Goal: Transaction & Acquisition: Purchase product/service

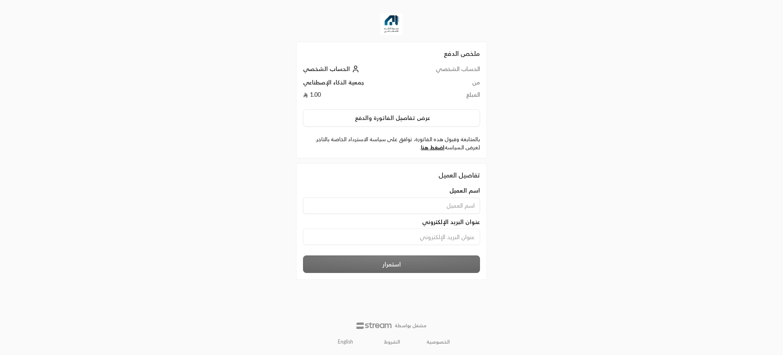
click at [416, 205] on input at bounding box center [391, 205] width 177 height 16
type input "[PERSON_NAME]"
click at [409, 239] on input at bounding box center [391, 236] width 177 height 16
paste input "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"
type input "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"
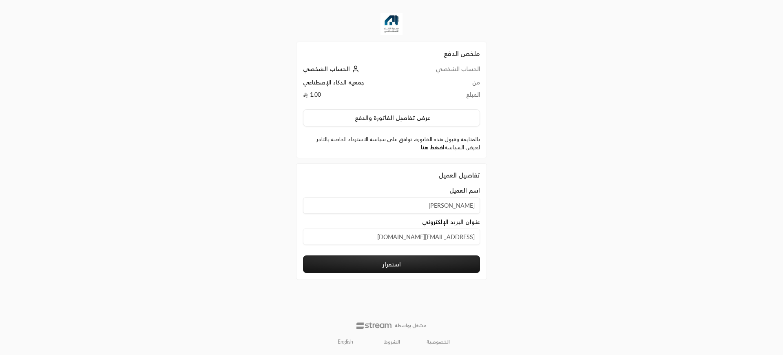
type input "[EMAIL_ADDRESS][DOMAIN_NAME]"
click at [431, 209] on input "[PERSON_NAME]" at bounding box center [391, 205] width 177 height 16
type input "[PERSON_NAME]"
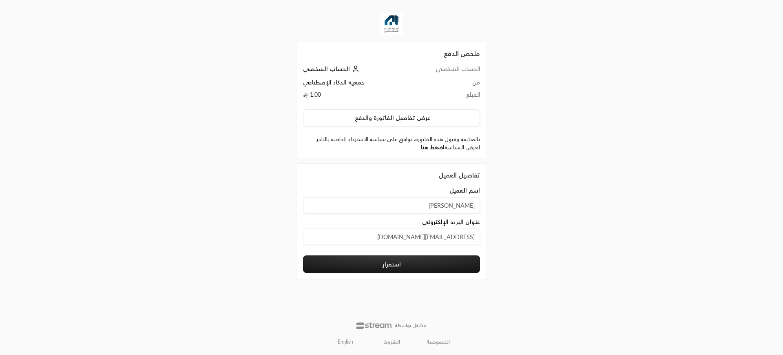
click at [420, 263] on button "استمرار" at bounding box center [391, 264] width 177 height 18
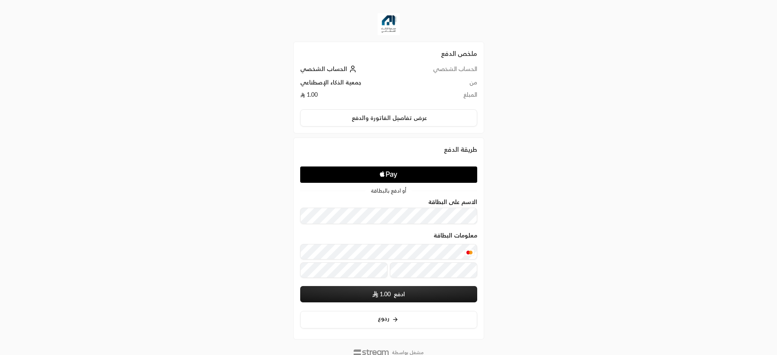
click at [401, 300] on button "ادفع 1.00" at bounding box center [388, 294] width 177 height 16
